Goal: Navigation & Orientation: Find specific page/section

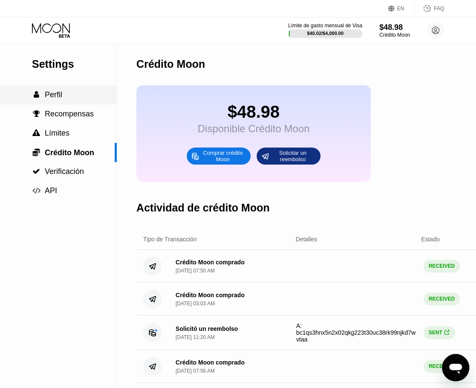
click at [74, 95] on div " Perfil" at bounding box center [58, 94] width 117 height 9
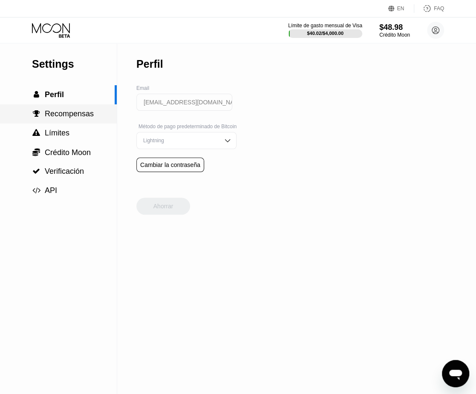
click at [75, 114] on span "Recompensas" at bounding box center [69, 114] width 49 height 9
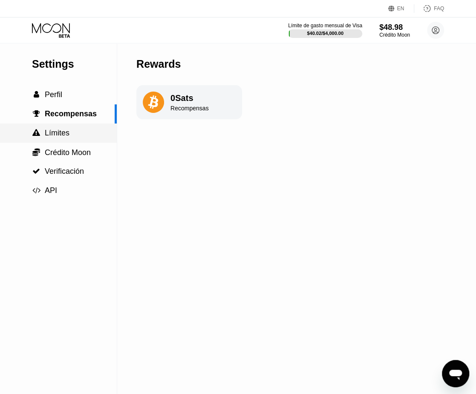
click at [68, 133] on span "Límites" at bounding box center [57, 133] width 25 height 9
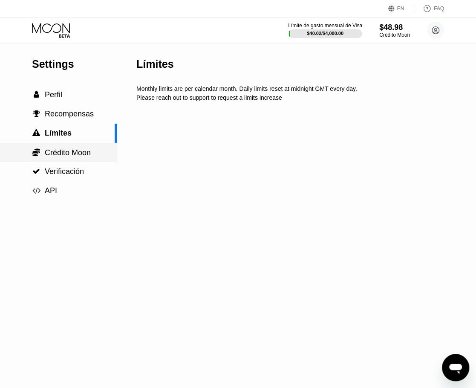
click at [63, 149] on span "Crédito Moon" at bounding box center [68, 152] width 46 height 9
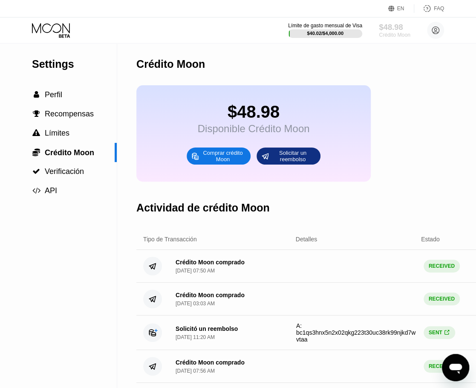
click at [392, 31] on div "$48.98" at bounding box center [394, 27] width 31 height 9
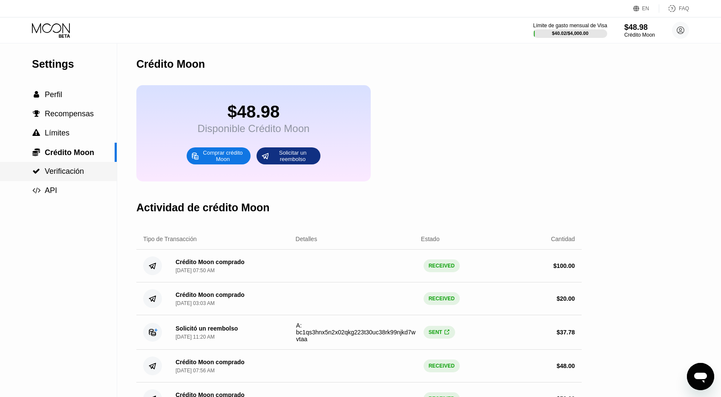
click at [72, 176] on span "Verificación" at bounding box center [64, 171] width 39 height 9
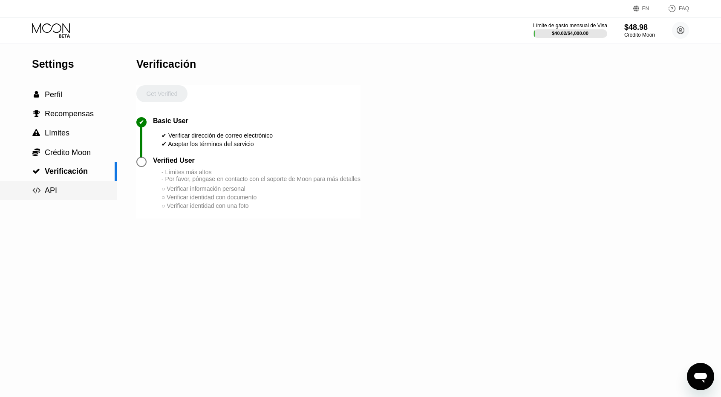
click at [60, 193] on div " API" at bounding box center [58, 190] width 117 height 9
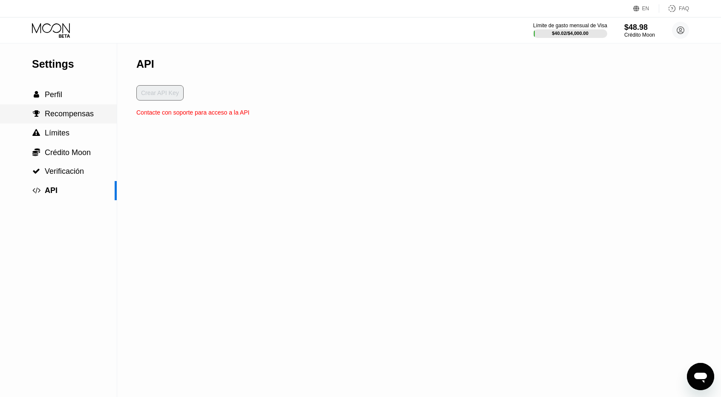
click at [64, 93] on div " Perfil" at bounding box center [58, 94] width 117 height 9
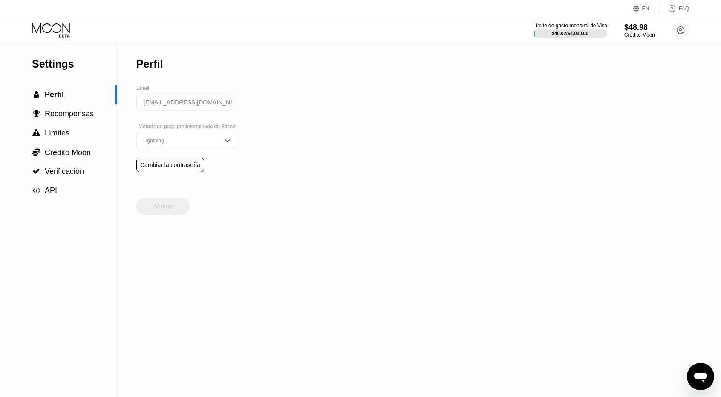
click at [63, 63] on div "Settings" at bounding box center [74, 64] width 85 height 12
click at [55, 27] on icon at bounding box center [52, 30] width 40 height 15
